Goal: Transaction & Acquisition: Purchase product/service

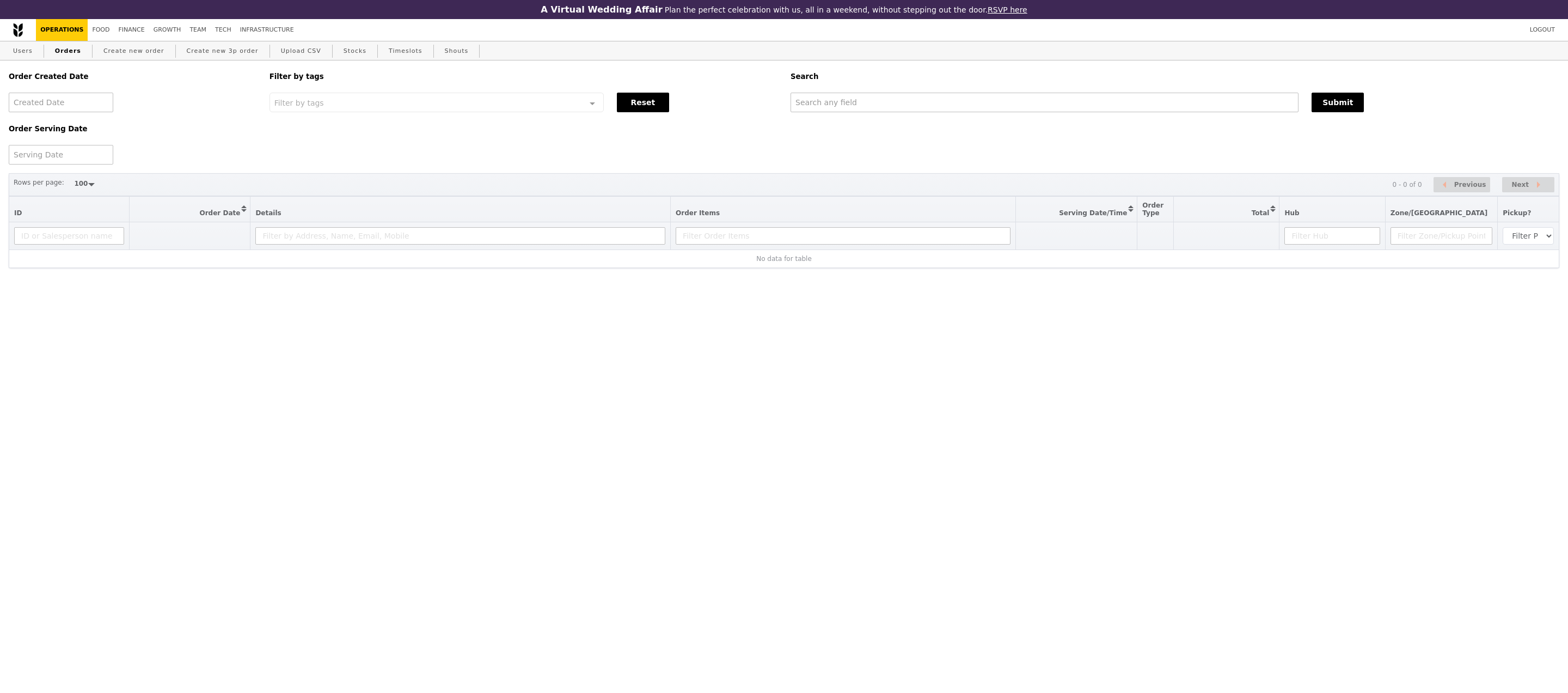
select select "100"
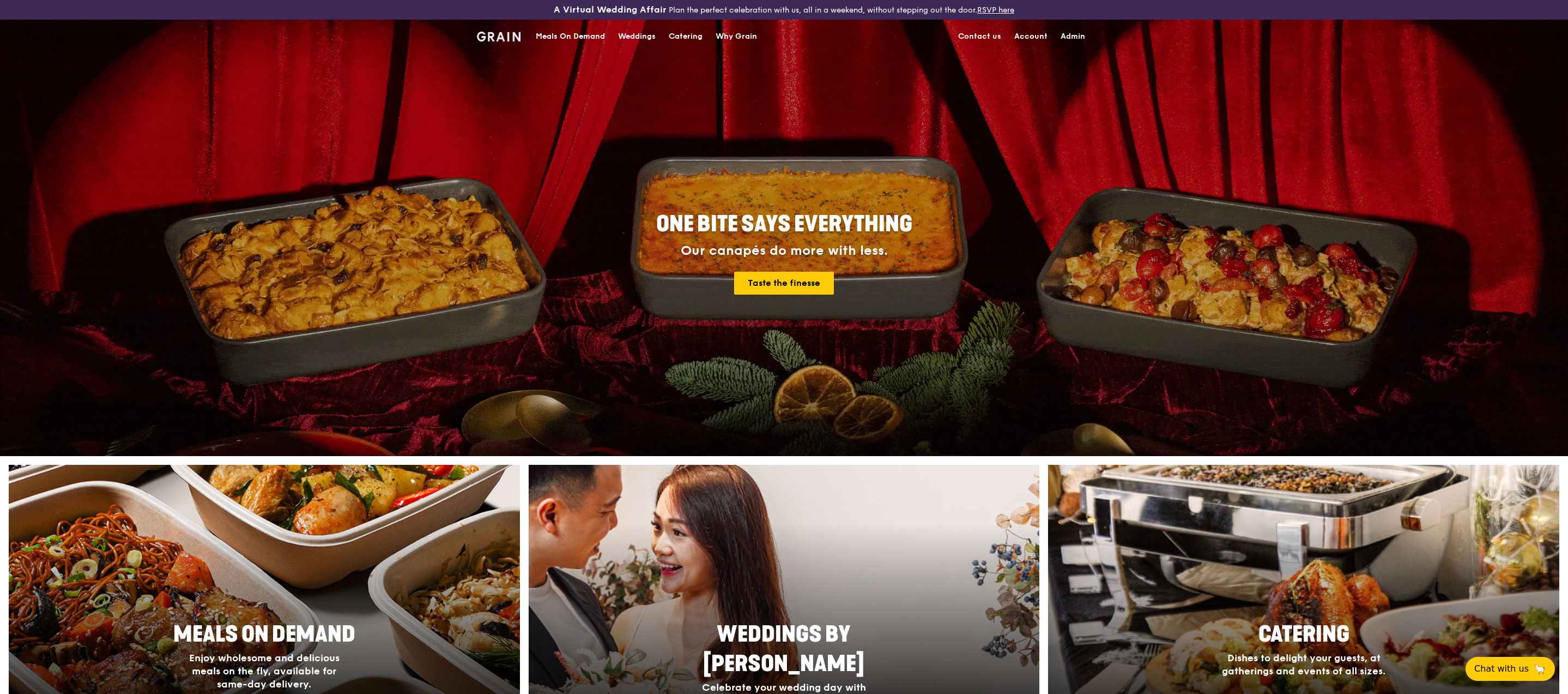
click at [557, 39] on div "Meals On Demand" at bounding box center [570, 37] width 69 height 33
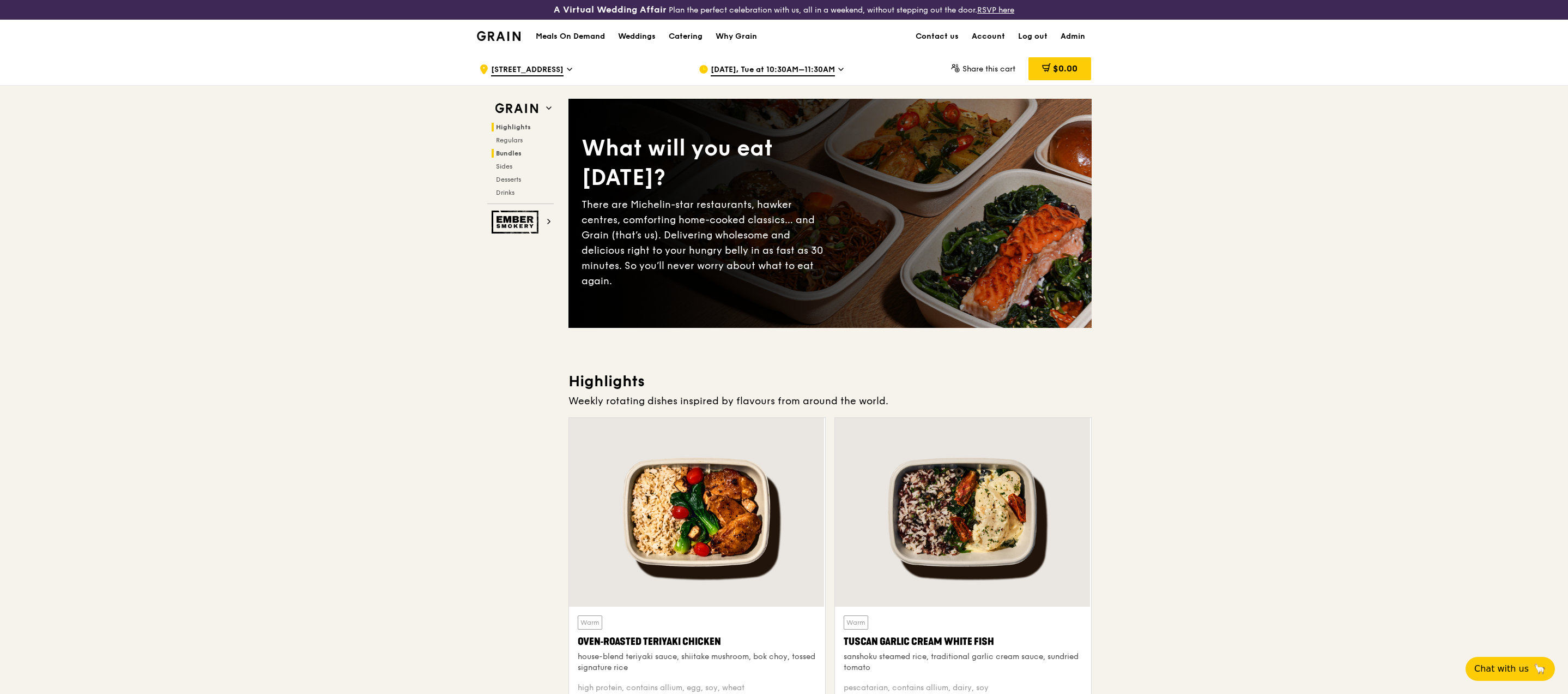
click at [511, 152] on span "Bundles" at bounding box center [509, 153] width 26 height 8
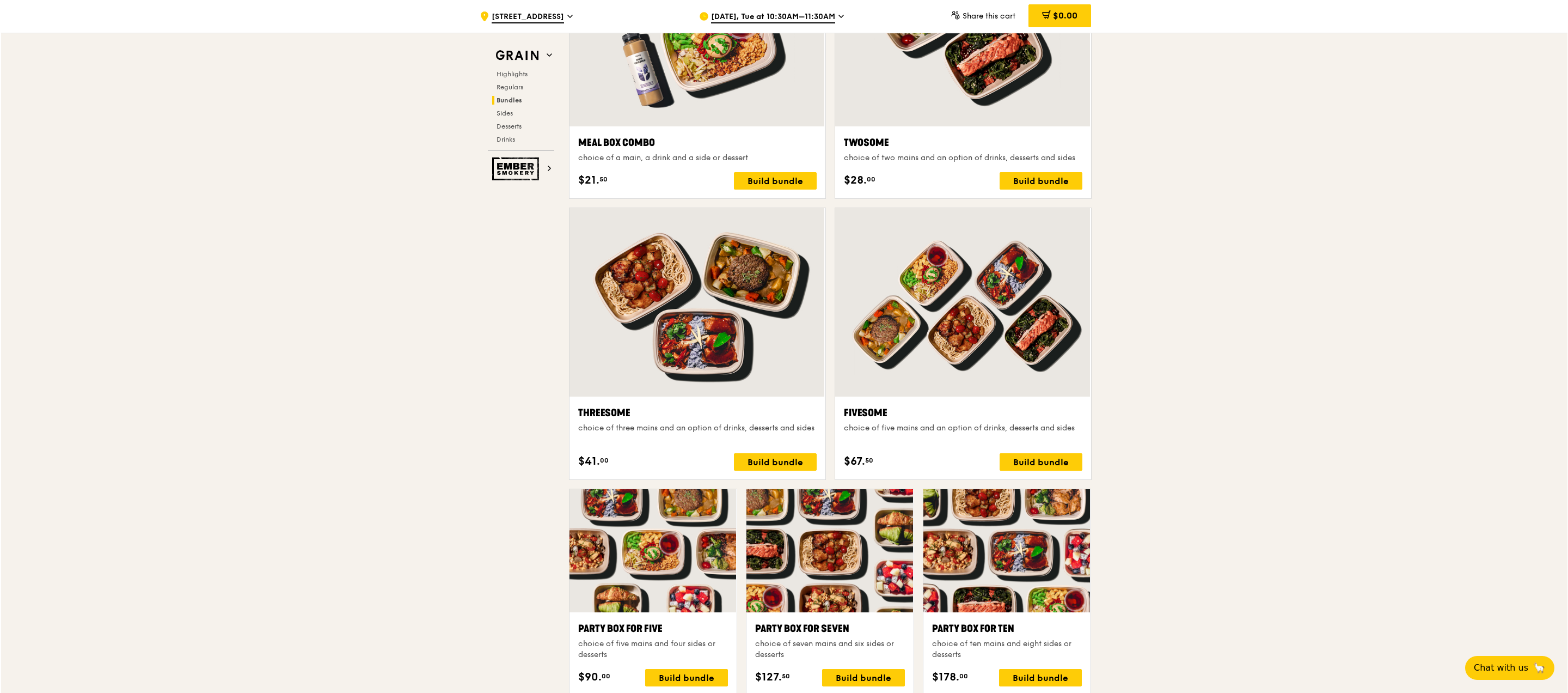
scroll to position [1747, 0]
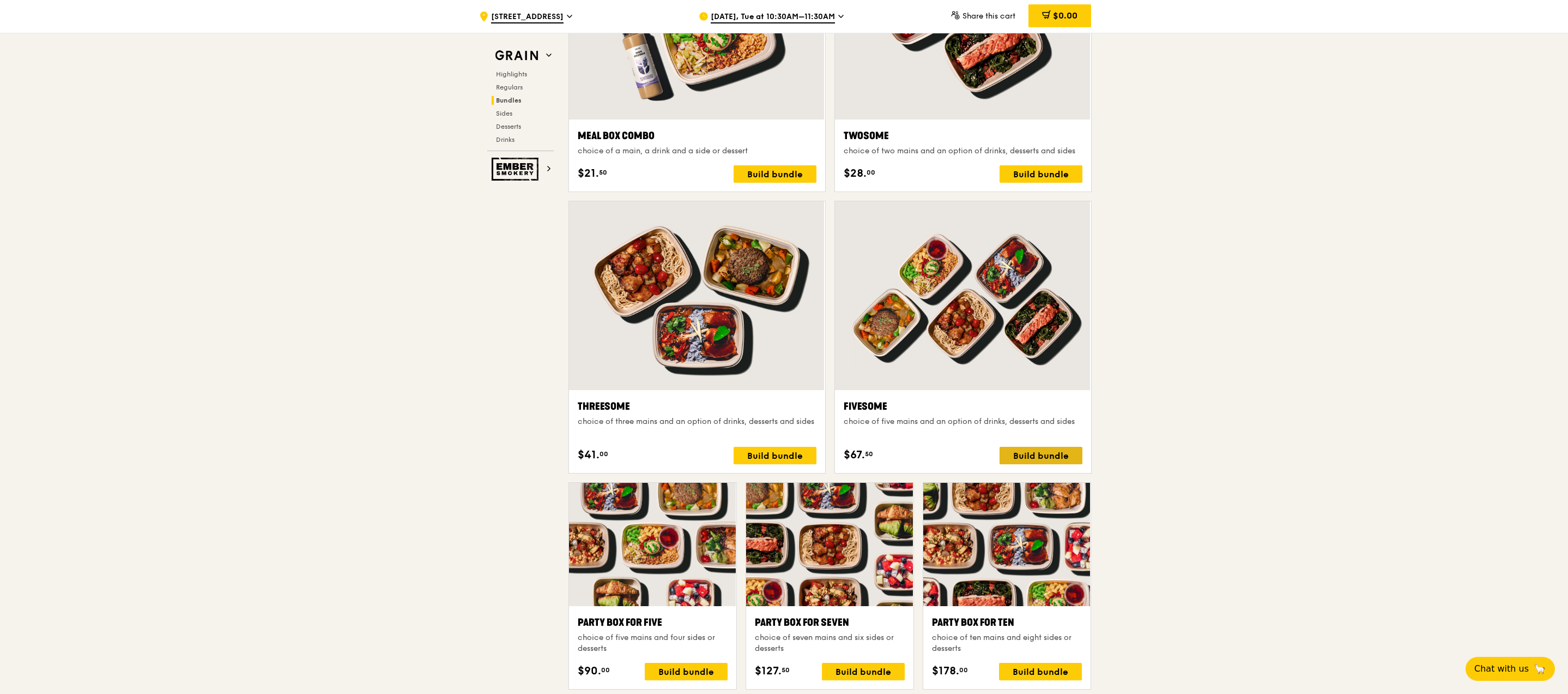
click at [1055, 456] on div "Build bundle" at bounding box center [1041, 456] width 83 height 18
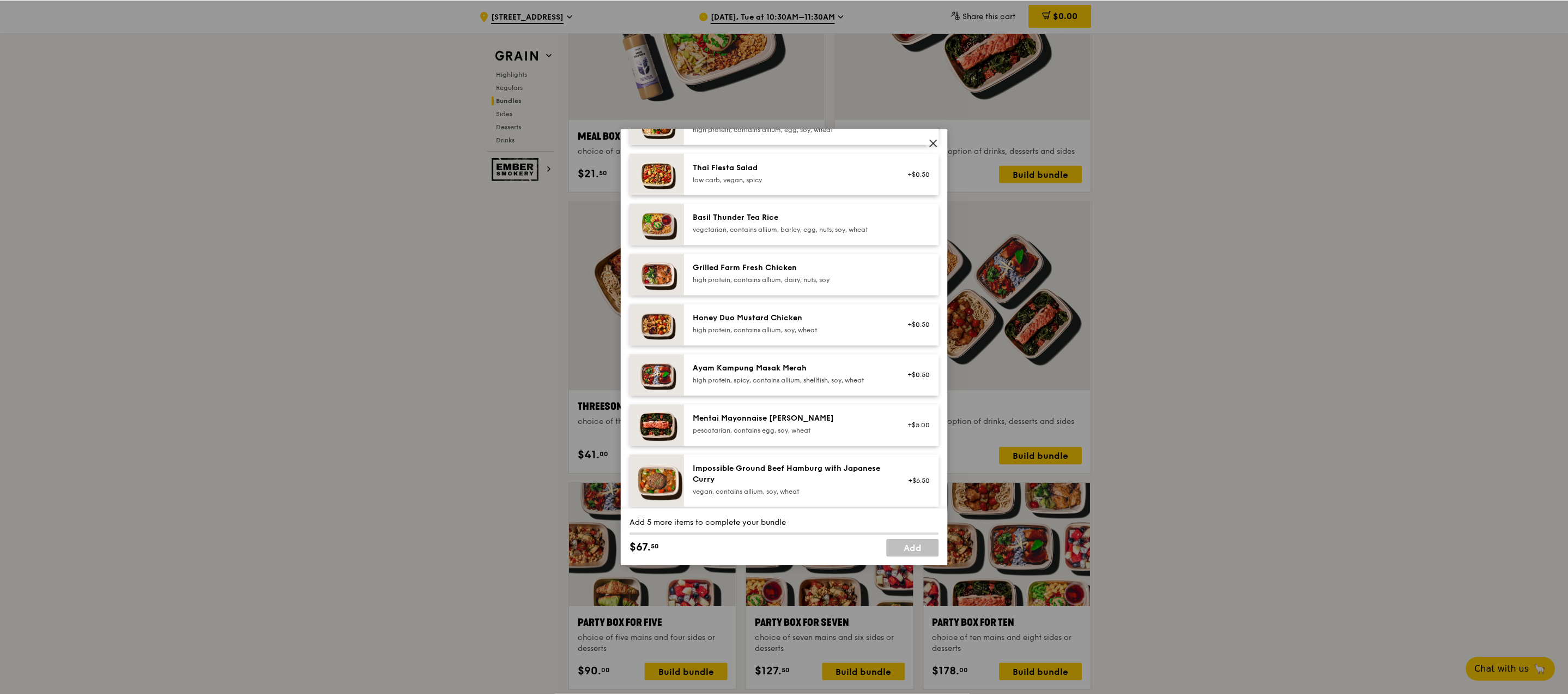
scroll to position [185, 0]
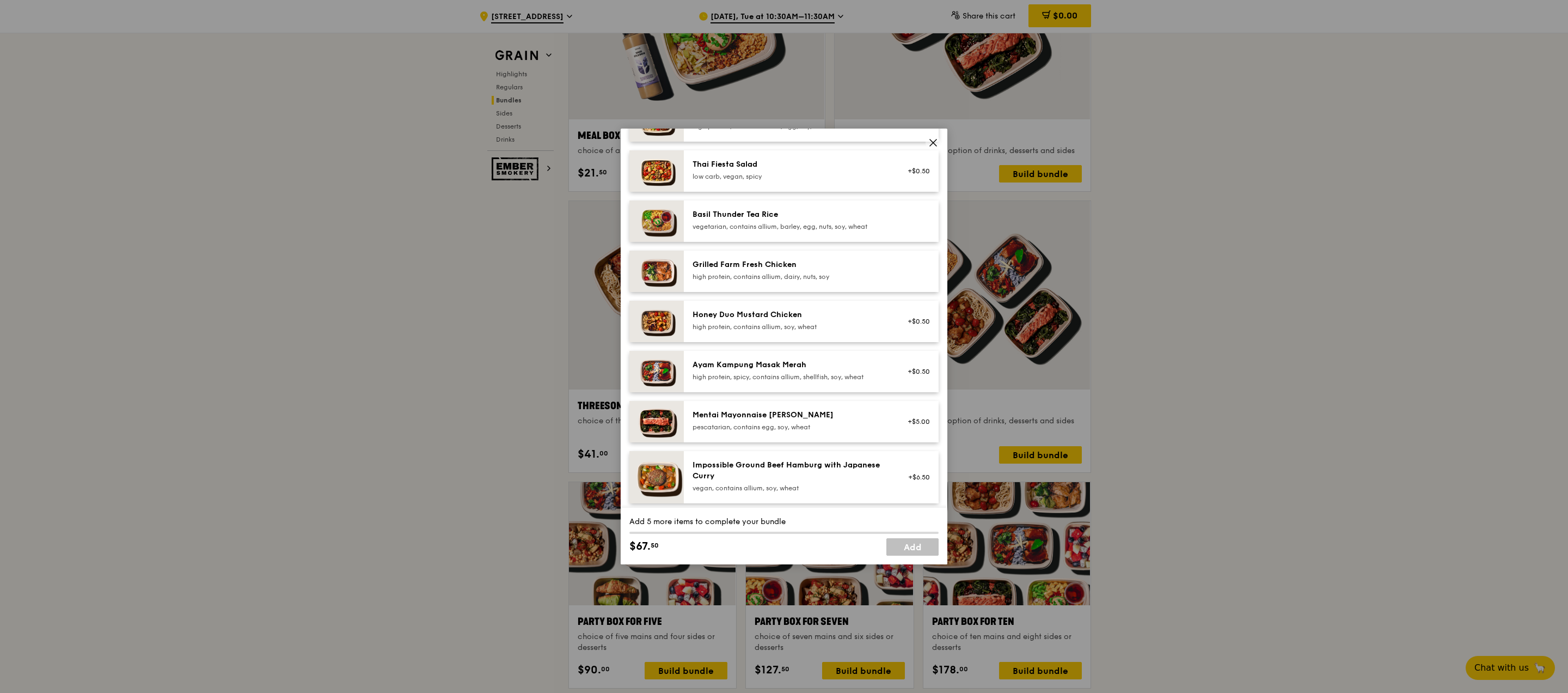
click at [813, 264] on div "Grilled Farm Fresh Chicken" at bounding box center [790, 265] width 195 height 11
click at [833, 269] on div "Grilled Farm Fresh Chicken" at bounding box center [790, 265] width 195 height 11
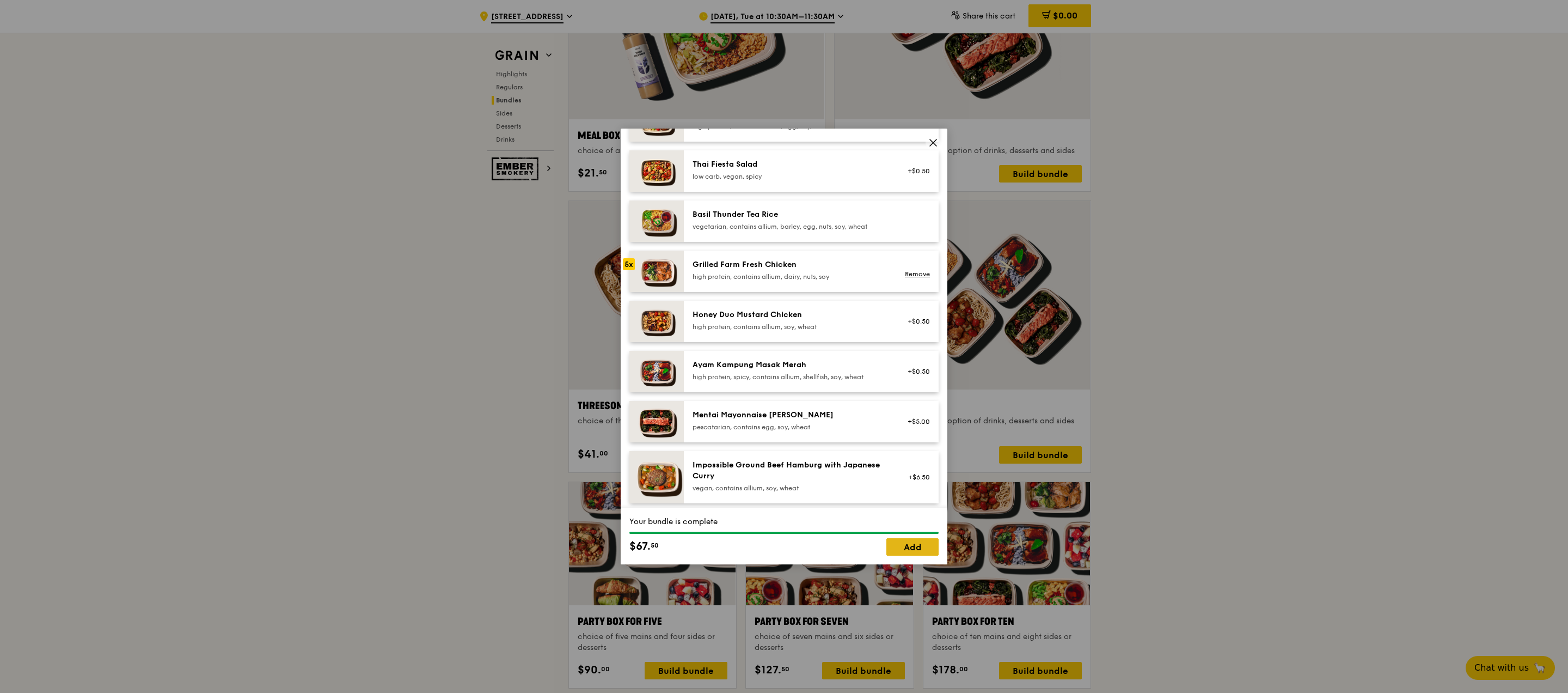
click at [930, 553] on link "Add" at bounding box center [912, 547] width 52 height 18
